Goal: Navigation & Orientation: Go to known website

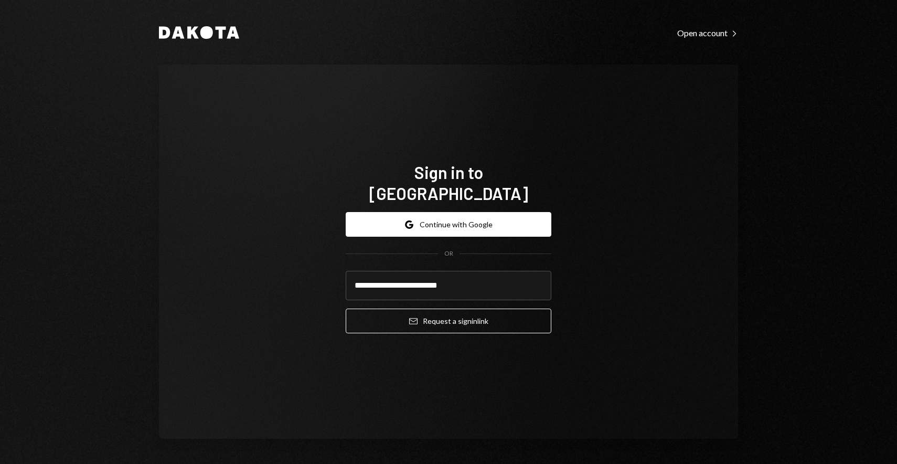
type input "**********"
click at [346, 308] on button "Email Request a sign in link" at bounding box center [449, 320] width 206 height 25
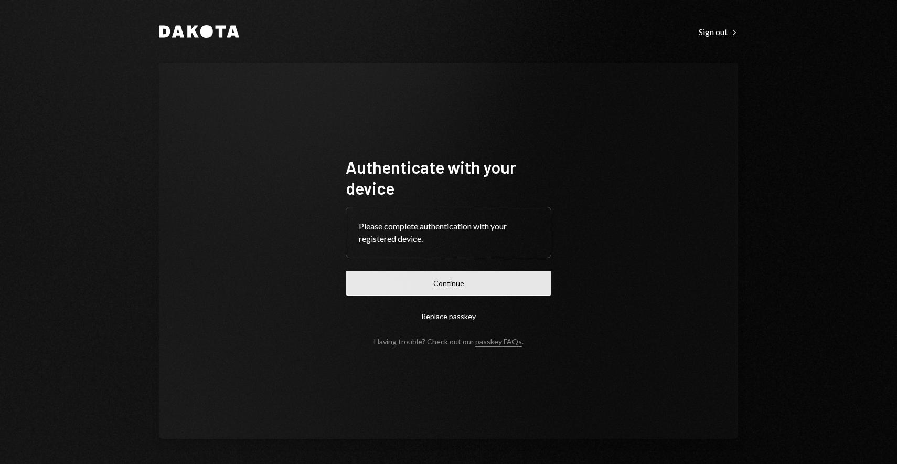
click at [453, 286] on button "Continue" at bounding box center [449, 283] width 206 height 25
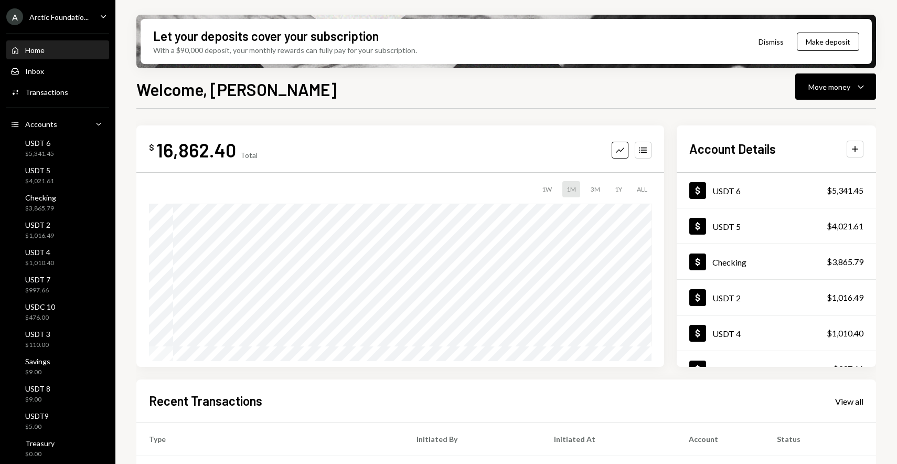
click at [393, 133] on div "$ 16,862.40 Total Graph Accounts 1W 1M 3M 1Y ALL" at bounding box center [400, 245] width 528 height 241
click at [53, 49] on div "Home Home" at bounding box center [57, 50] width 94 height 9
click at [54, 50] on div "Home Home" at bounding box center [57, 50] width 94 height 9
